Goal: Task Accomplishment & Management: Manage account settings

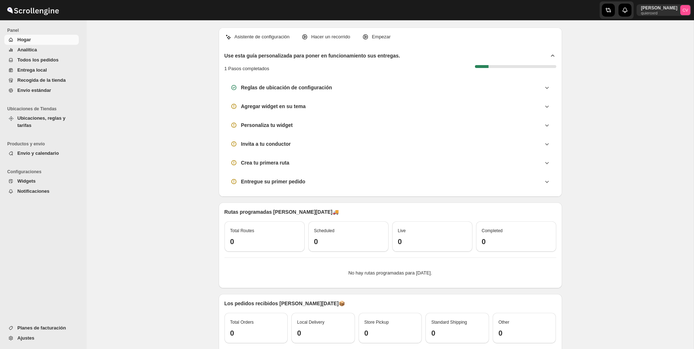
click at [38, 333] on button "Ajustes" at bounding box center [41, 338] width 74 height 10
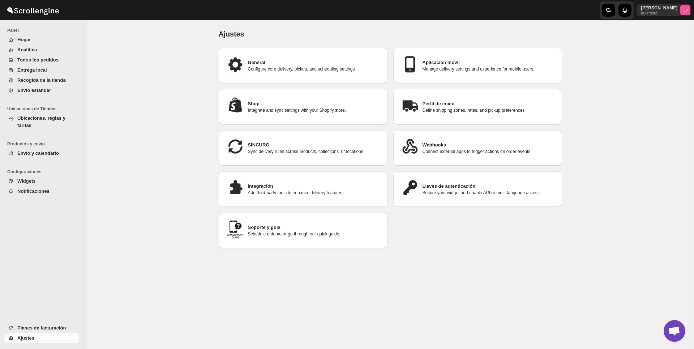
click at [446, 109] on p "Define shipping zones, rates, and pickup preferences" at bounding box center [489, 110] width 134 height 6
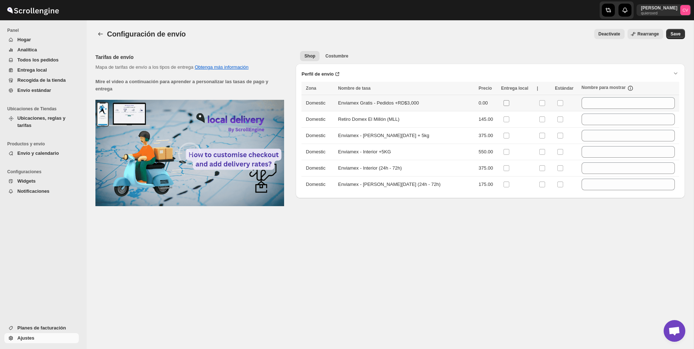
click at [503, 103] on input "checkbox" at bounding box center [506, 103] width 6 height 6
click at [504, 103] on input "checkbox" at bounding box center [506, 103] width 6 height 6
checkbox input "true"
click at [504, 117] on input "checkbox" at bounding box center [506, 119] width 6 height 6
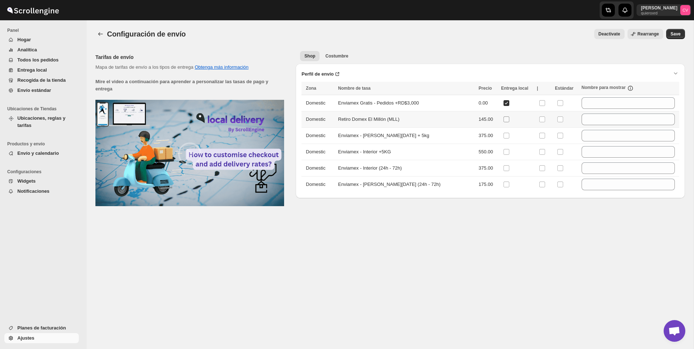
checkbox input "true"
click at [503, 129] on td at bounding box center [519, 136] width 36 height 16
click at [503, 134] on input "checkbox" at bounding box center [506, 136] width 6 height 6
checkbox input "true"
click at [503, 150] on input "checkbox" at bounding box center [506, 152] width 6 height 6
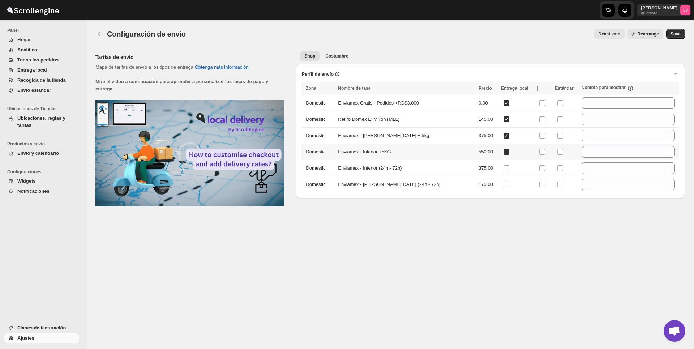
checkbox input "true"
click at [503, 168] on input "checkbox" at bounding box center [506, 168] width 6 height 6
checkbox input "true"
click at [503, 189] on td at bounding box center [519, 184] width 36 height 16
click at [503, 184] on input "checkbox" at bounding box center [506, 184] width 6 height 6
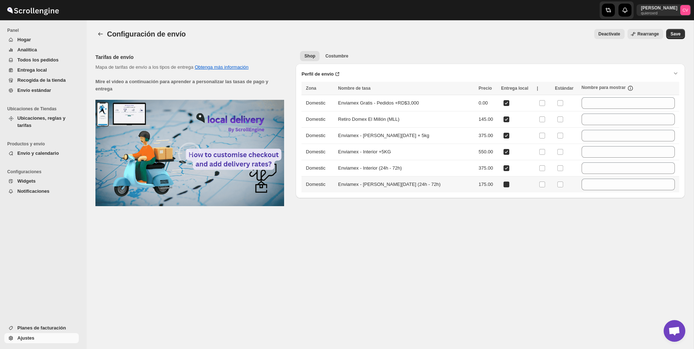
checkbox input "true"
click at [541, 103] on input "checkbox" at bounding box center [542, 103] width 6 height 6
checkbox input "true"
click at [541, 118] on input "checkbox" at bounding box center [542, 119] width 6 height 6
checkbox input "true"
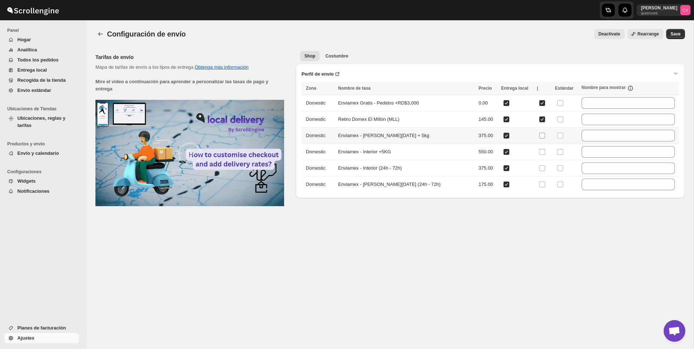
click at [541, 136] on input "checkbox" at bounding box center [542, 136] width 6 height 6
checkbox input "true"
click at [541, 147] on label at bounding box center [543, 151] width 9 height 9
click at [541, 149] on input "checkbox" at bounding box center [542, 152] width 6 height 6
checkbox input "true"
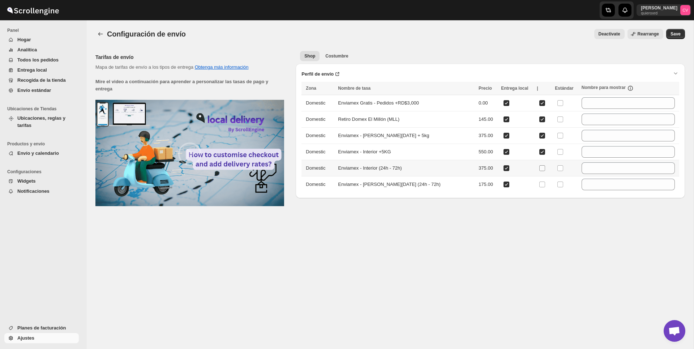
click at [543, 165] on input "checkbox" at bounding box center [542, 168] width 6 height 6
checkbox input "true"
click at [542, 183] on input "checkbox" at bounding box center [542, 184] width 6 height 6
checkbox input "true"
click at [563, 183] on input "checkbox" at bounding box center [560, 184] width 6 height 6
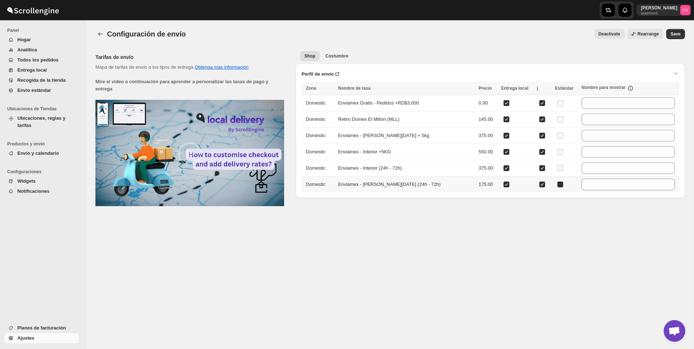
checkbox input "true"
click at [562, 169] on input "checkbox" at bounding box center [560, 168] width 6 height 6
checkbox input "true"
click at [561, 151] on input "checkbox" at bounding box center [560, 152] width 6 height 6
checkbox input "true"
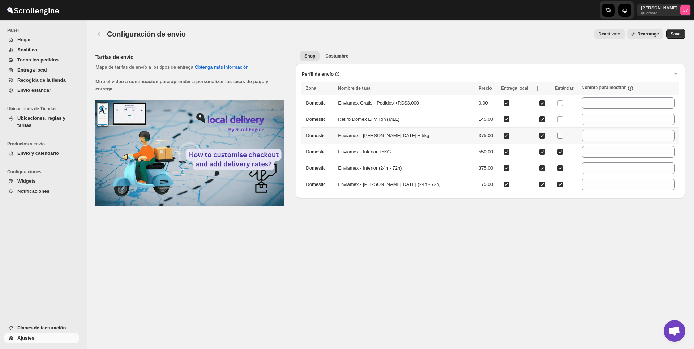
click at [560, 133] on input "checkbox" at bounding box center [560, 136] width 6 height 6
checkbox input "true"
click at [560, 121] on input "checkbox" at bounding box center [560, 119] width 6 height 6
checkbox input "true"
click at [560, 104] on input "checkbox" at bounding box center [560, 103] width 6 height 6
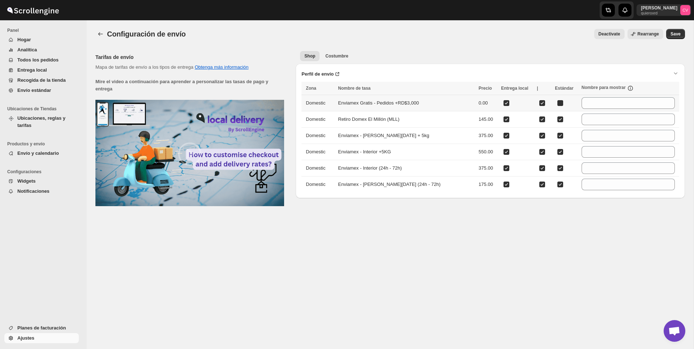
checkbox input "true"
click at [567, 51] on div "Shop Costumbre More views Shop Costumbre More views" at bounding box center [490, 56] width 389 height 16
